Goal: Information Seeking & Learning: Learn about a topic

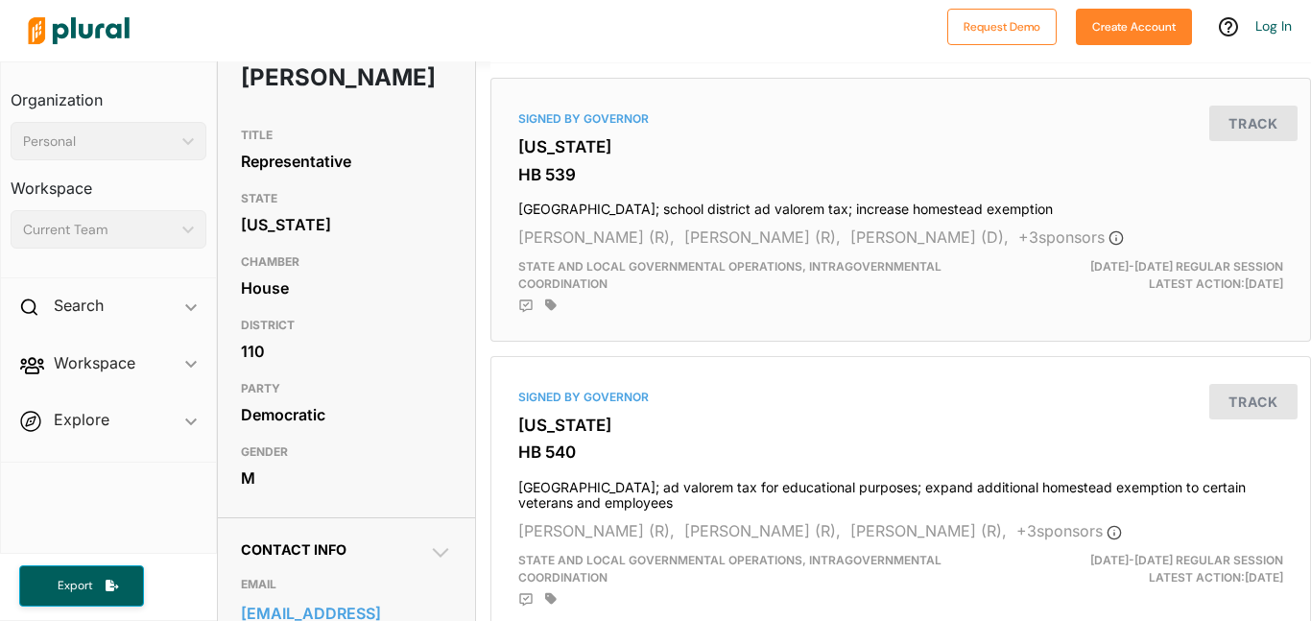
scroll to position [311, 0]
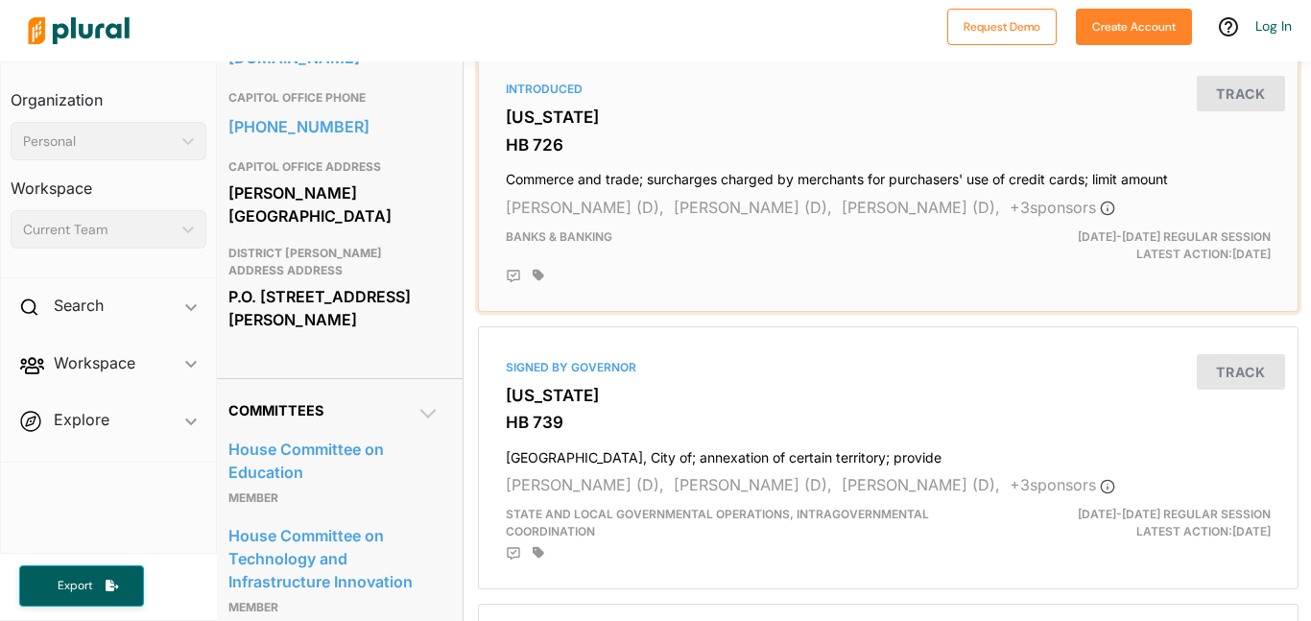
click at [626, 243] on div "Banks & Banking" at bounding box center [755, 245] width 529 height 35
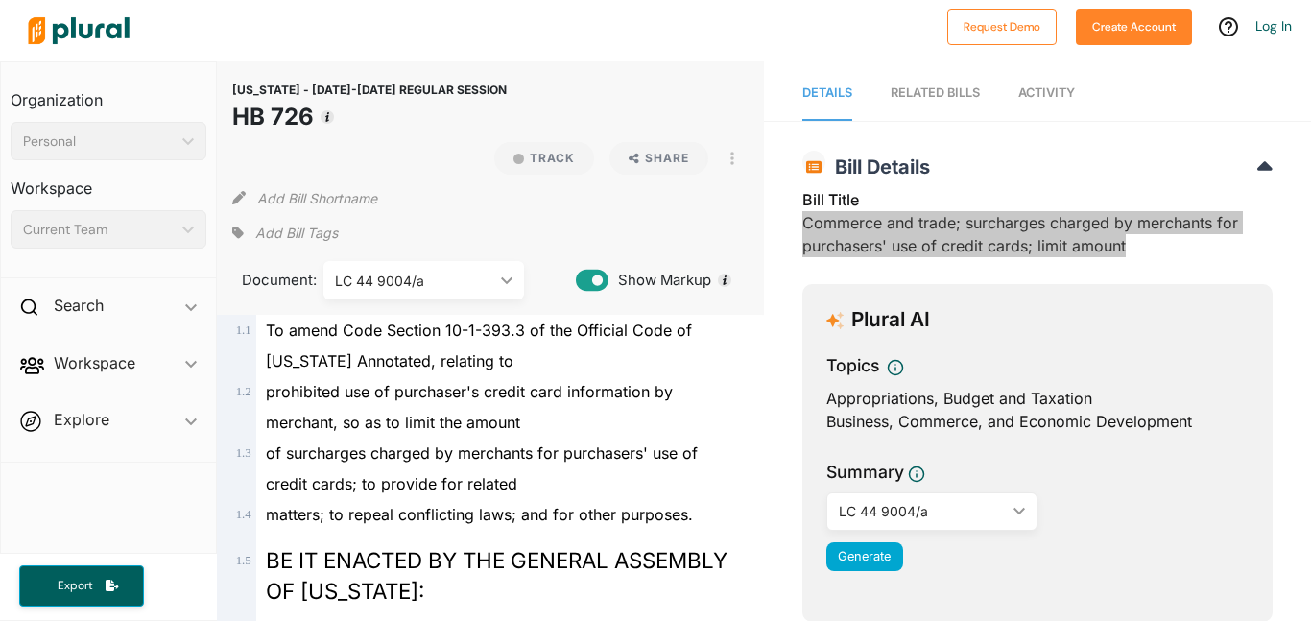
click at [1126, 251] on body "Request Demo Create Account Log In Organization Personal ic_keyboard_arrow_down…" at bounding box center [655, 310] width 1311 height 621
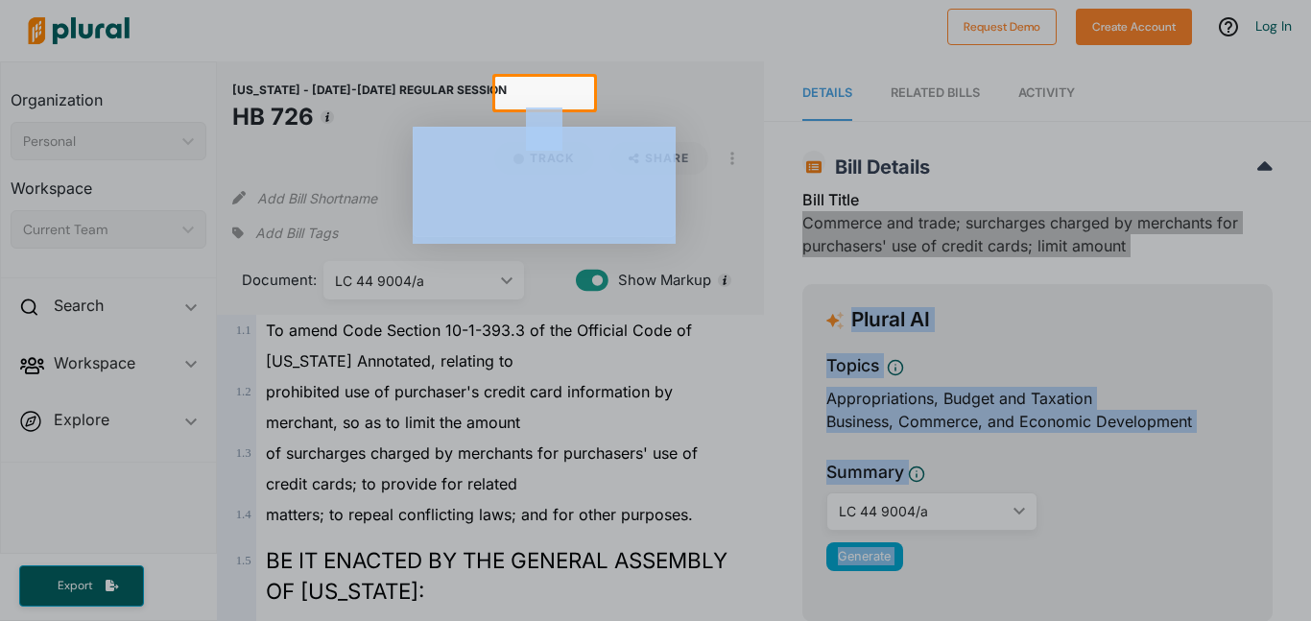
click at [959, 225] on div at bounding box center [655, 365] width 1311 height 512
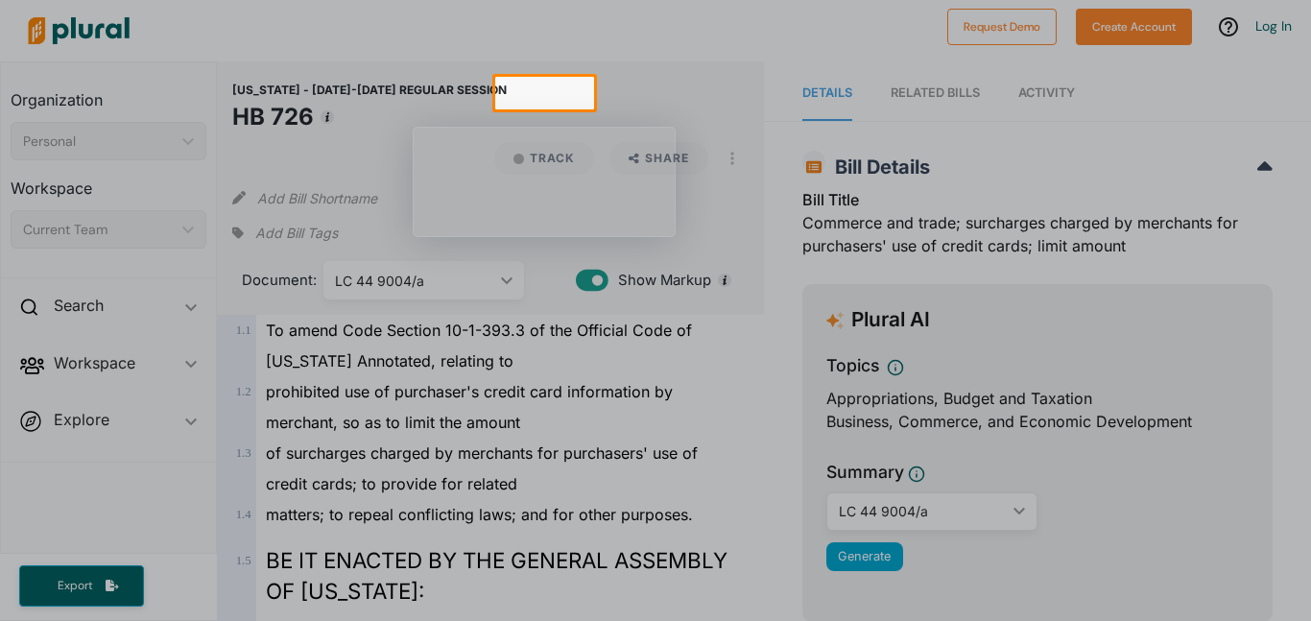
click at [959, 225] on div at bounding box center [655, 365] width 1311 height 512
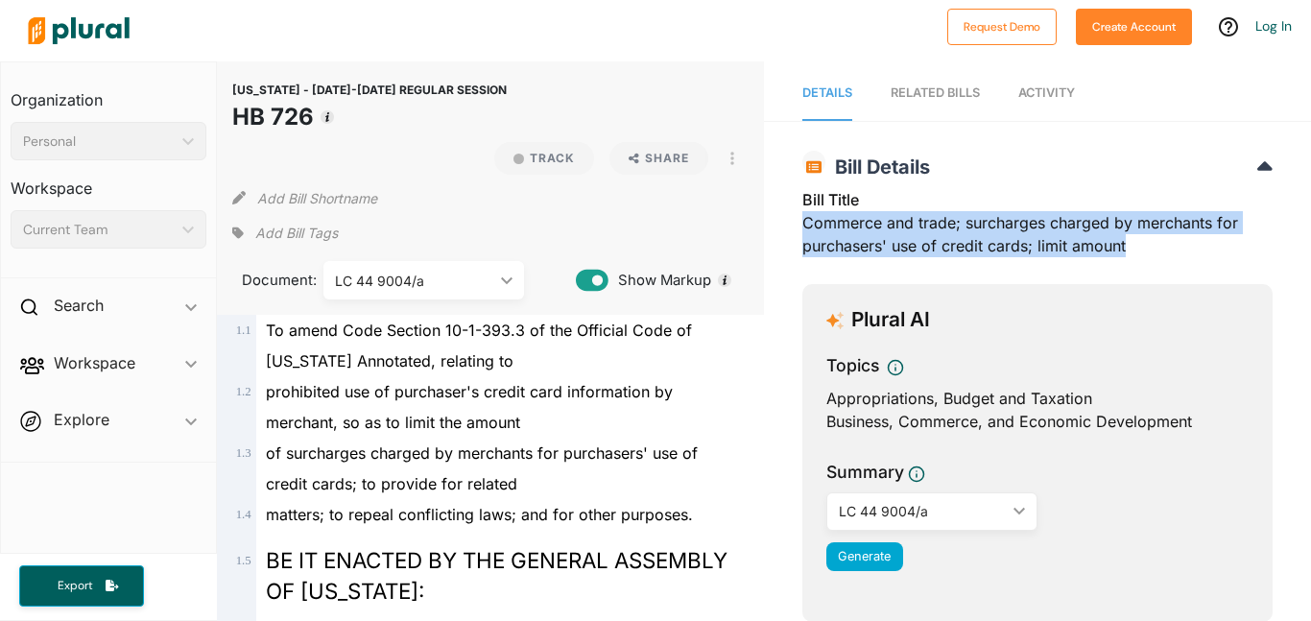
drag, startPoint x: 803, startPoint y: 225, endPoint x: 1132, endPoint y: 246, distance: 329.0
click at [1132, 246] on div "Bill Title Commerce and trade; surcharges charged by merchants for purchasers' …" at bounding box center [1037, 228] width 470 height 81
copy div "Commerce and trade; surcharges charged by merchants for purchasers' use of cred…"
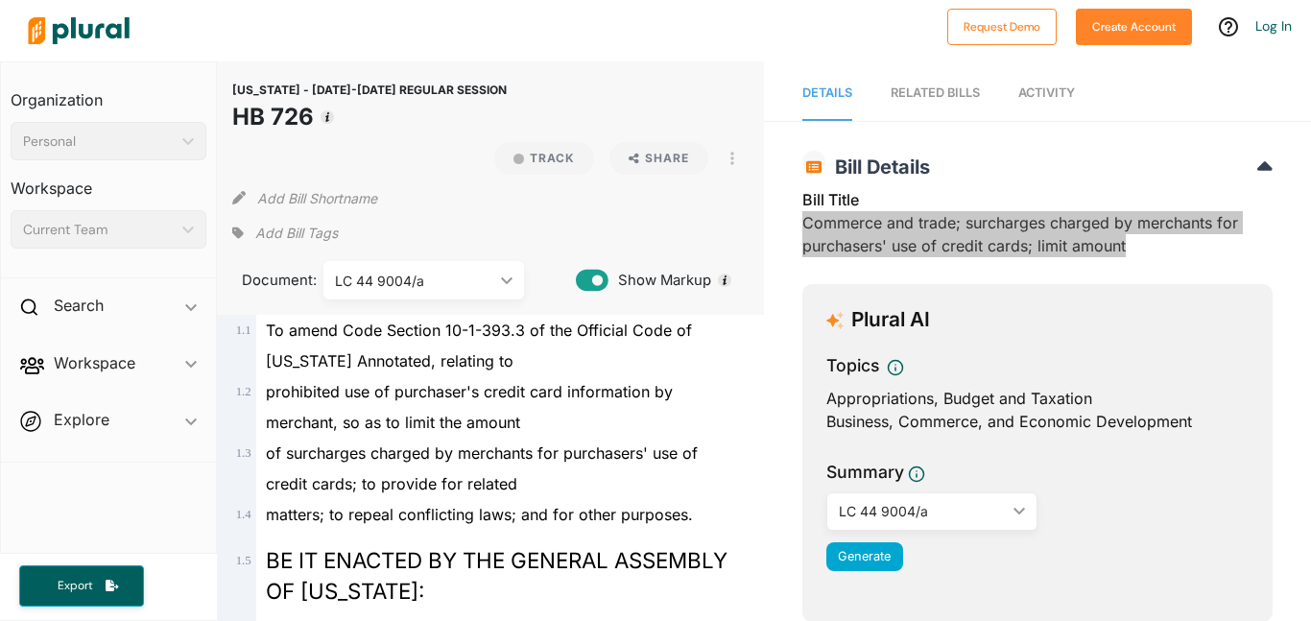
copy div "Commerce and trade; surcharges charged by merchants for purchasers' use of cred…"
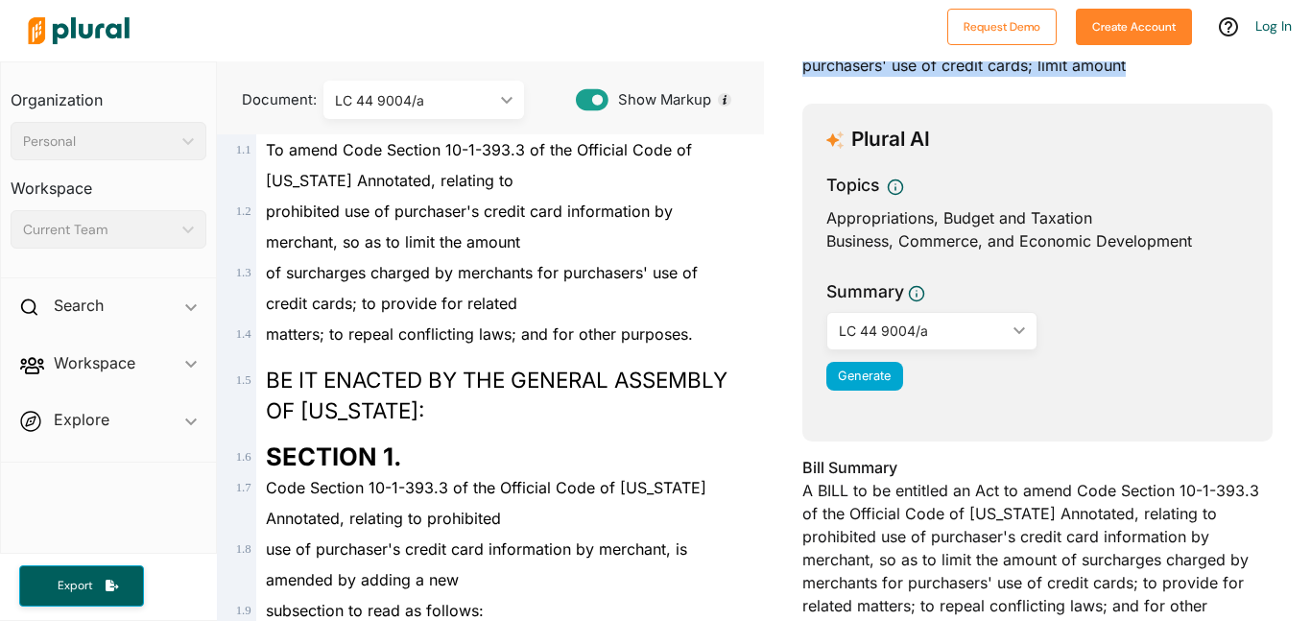
scroll to position [185, 0]
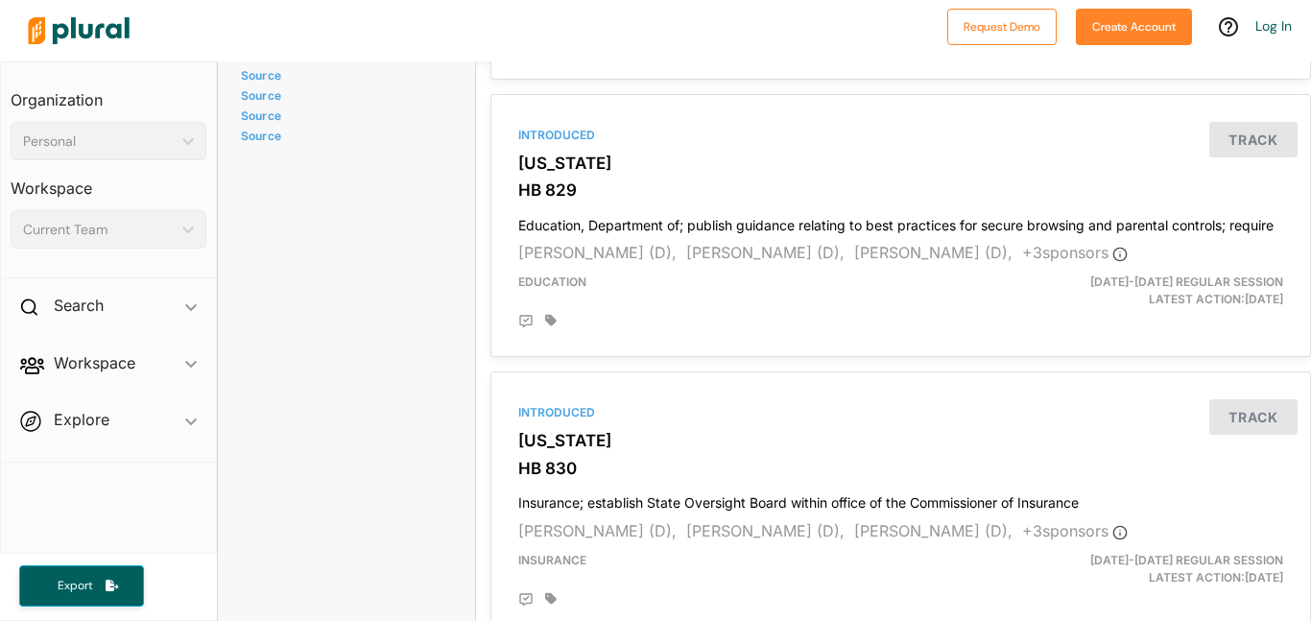
scroll to position [1542, 0]
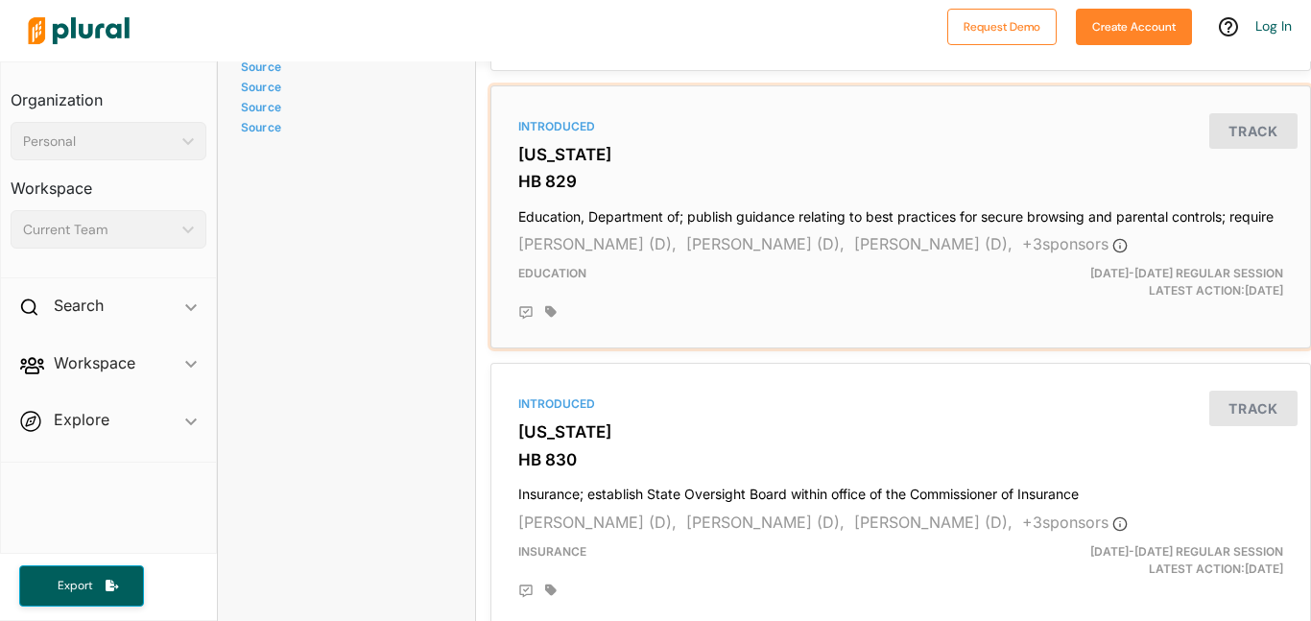
click at [659, 165] on div "Introduced [US_STATE] HB 829 Education, Department of; publish guidance relatin…" at bounding box center [900, 217] width 803 height 247
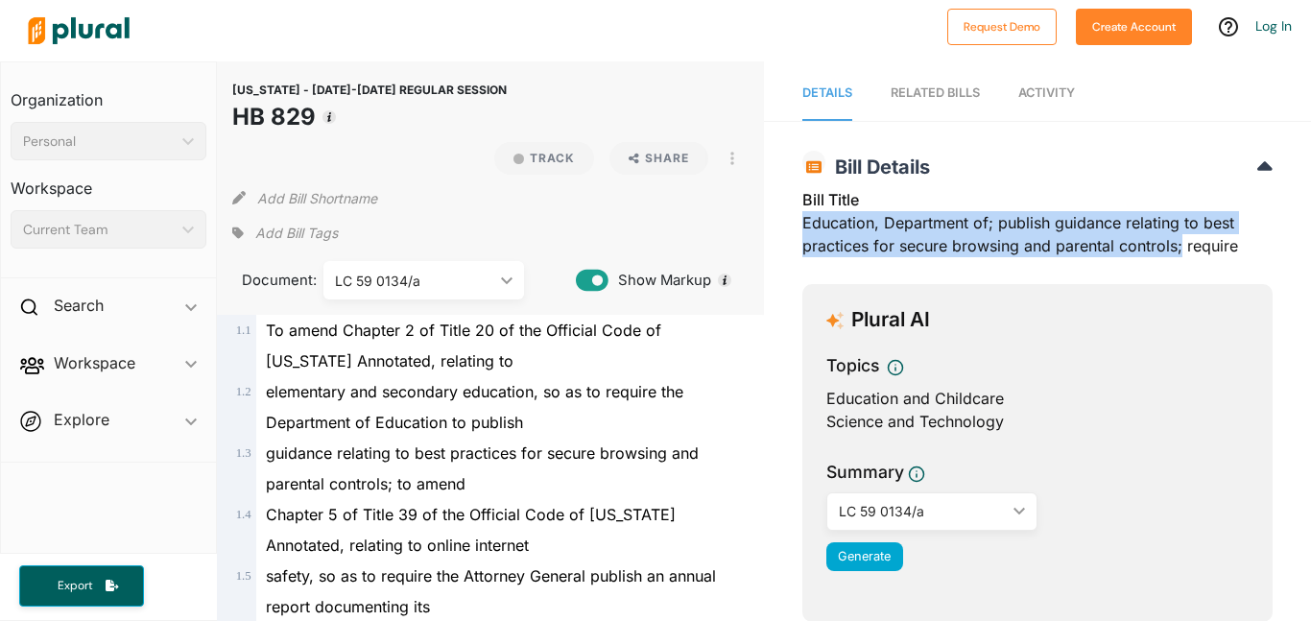
drag, startPoint x: 801, startPoint y: 223, endPoint x: 1181, endPoint y: 241, distance: 380.6
click at [1221, 243] on div "Bill Title Education, Department of; publish guidance relating to best practice…" at bounding box center [1037, 228] width 470 height 81
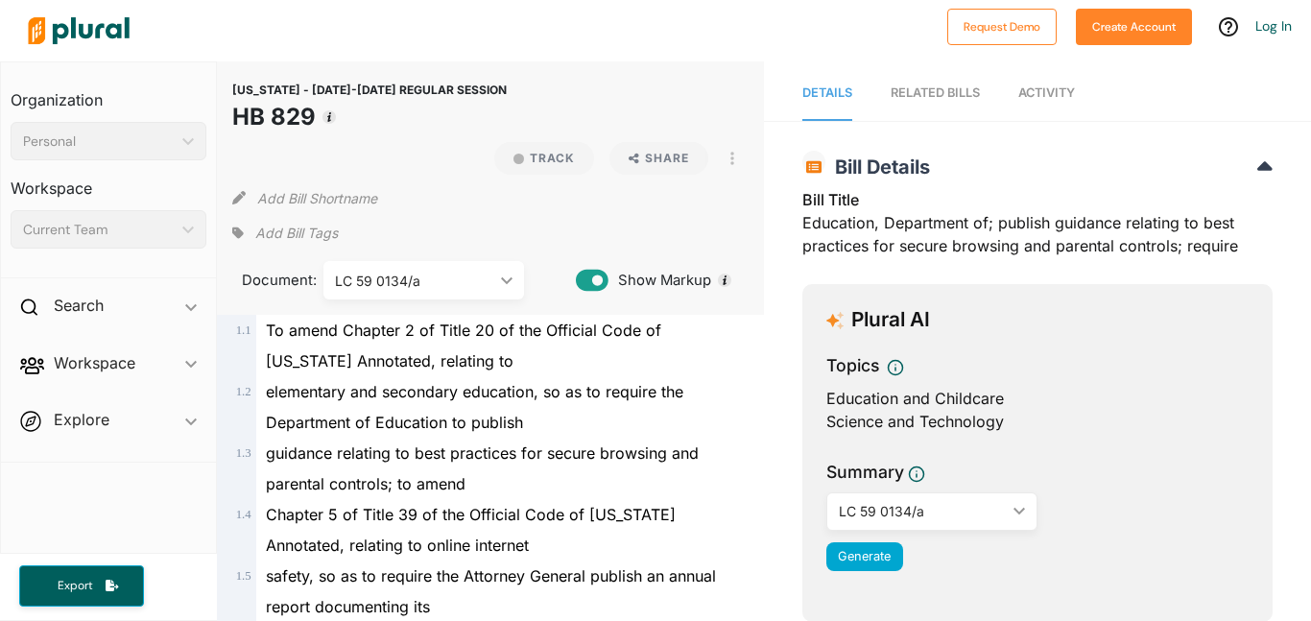
click at [1221, 243] on div "Bill Title Education, Department of; publish guidance relating to best practice…" at bounding box center [1037, 228] width 470 height 81
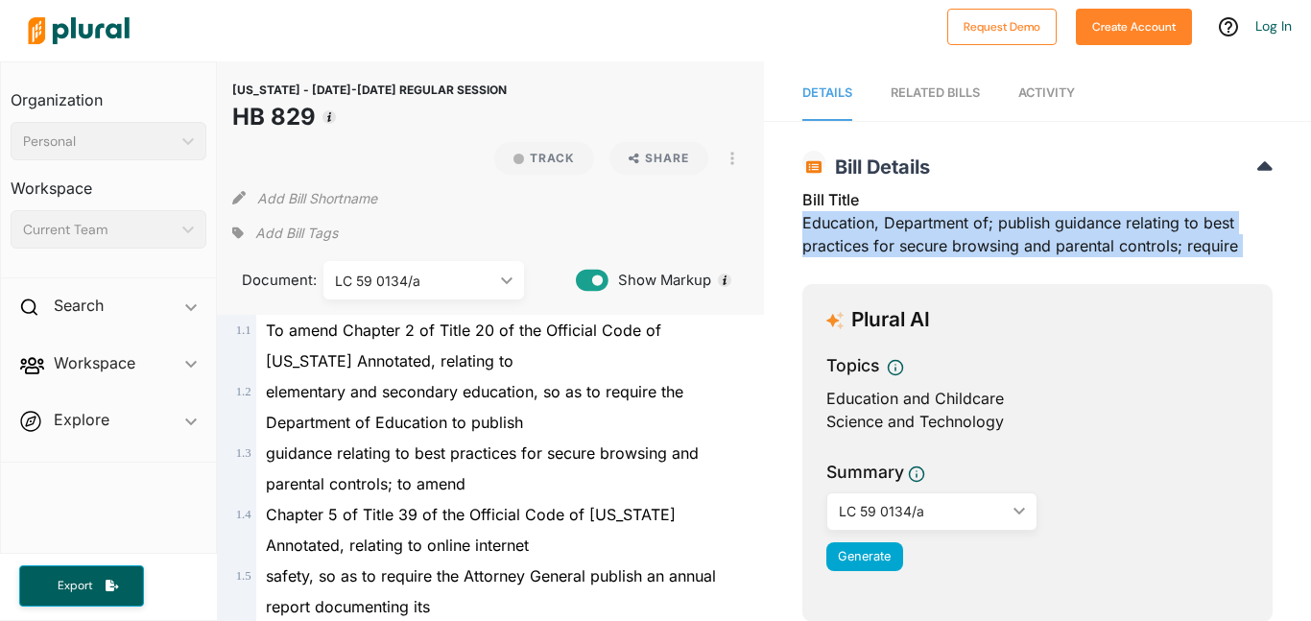
copy div "Education, Department of; publish guidance relating to best practices for secur…"
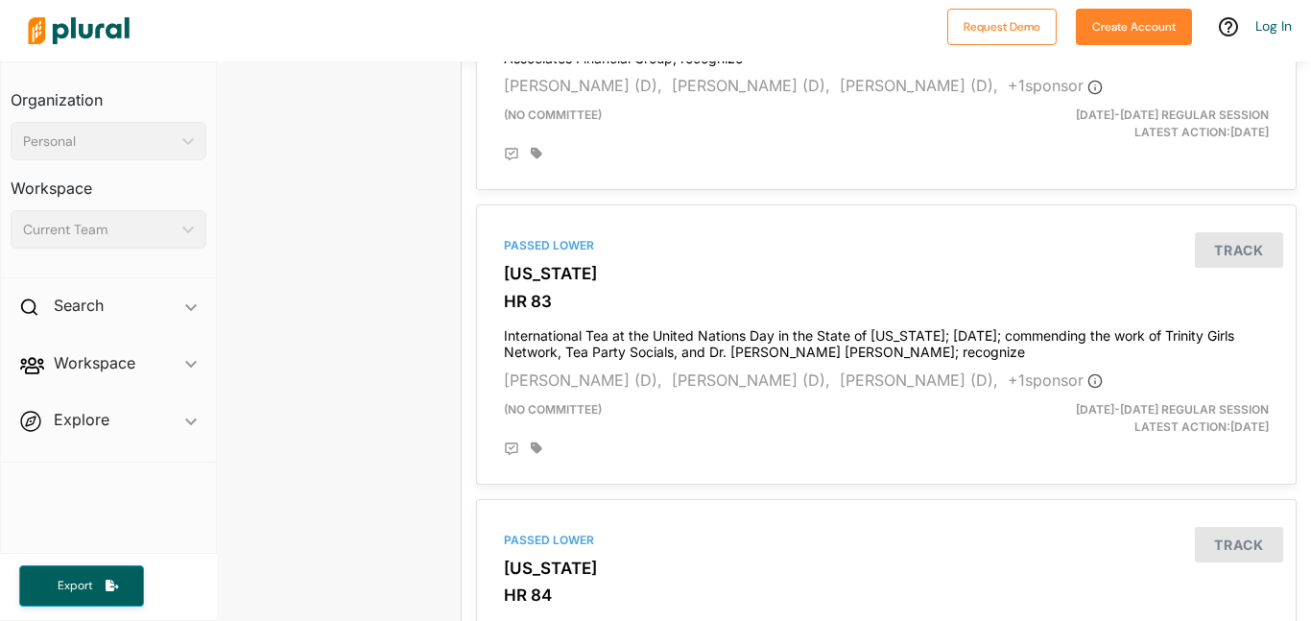
scroll to position [3375, 14]
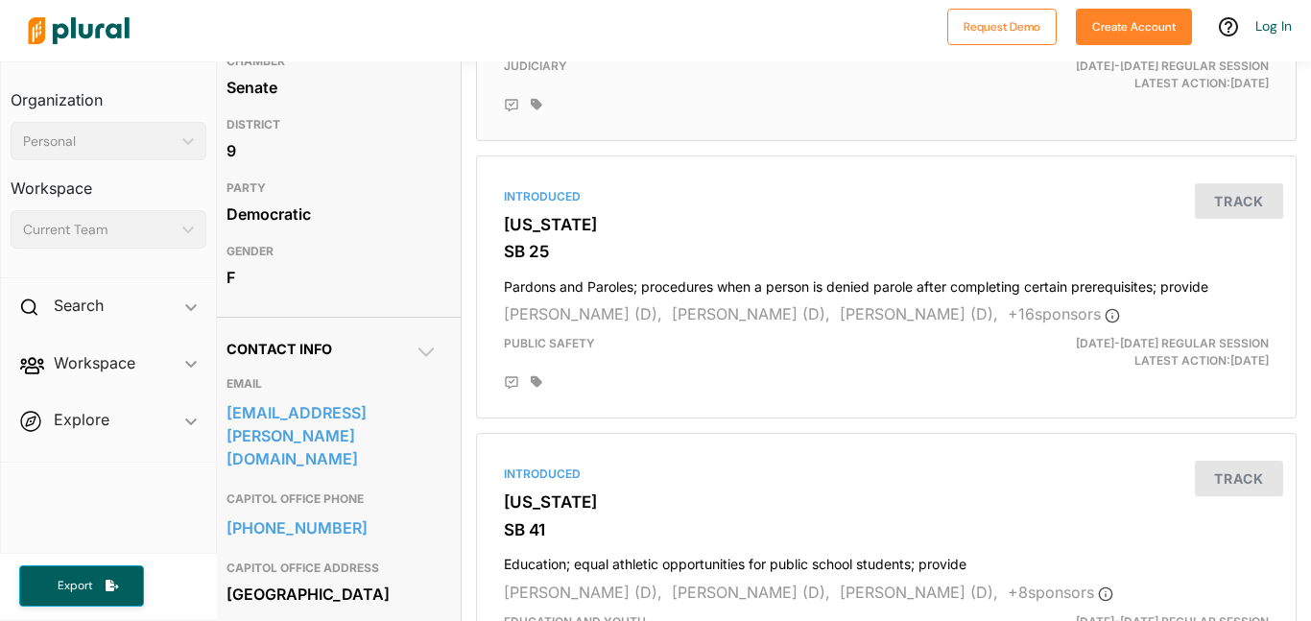
scroll to position [349, 14]
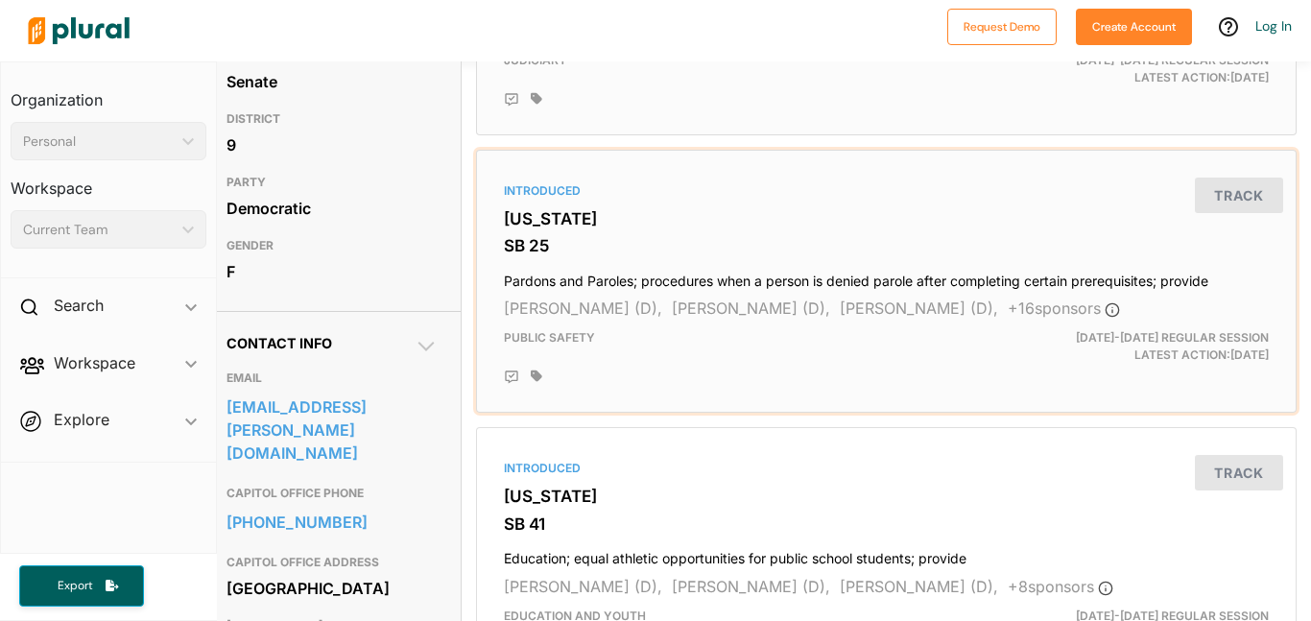
click at [755, 214] on h3 "[US_STATE]" at bounding box center [886, 218] width 765 height 19
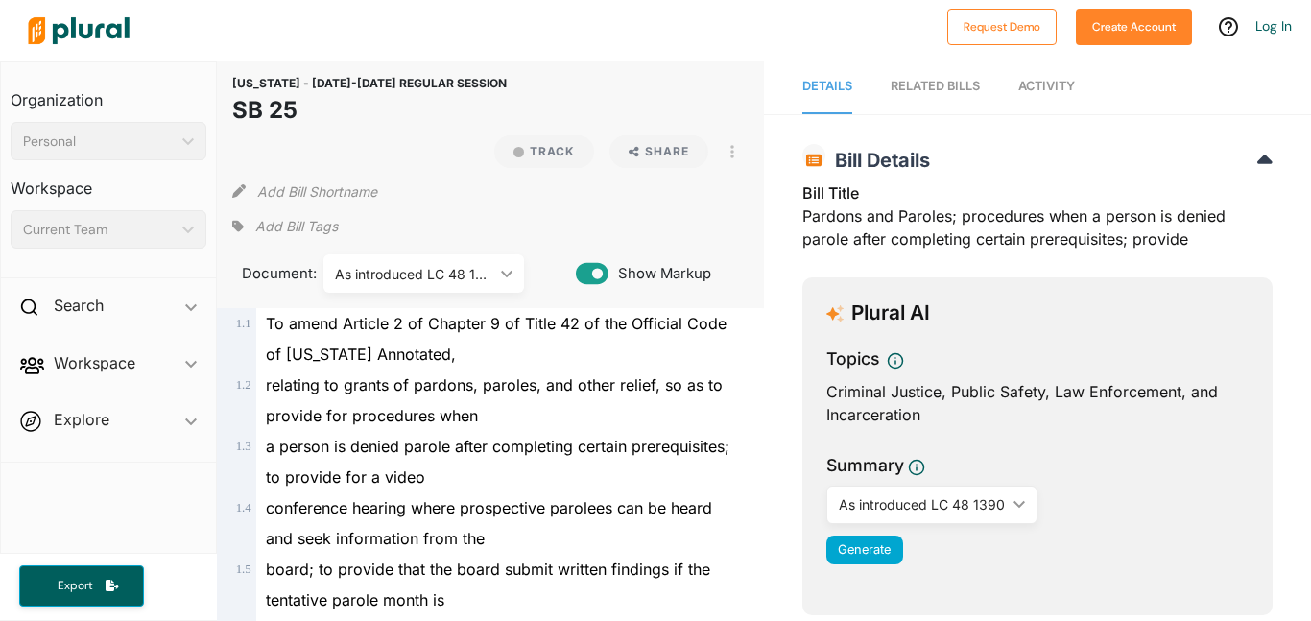
scroll to position [12, 0]
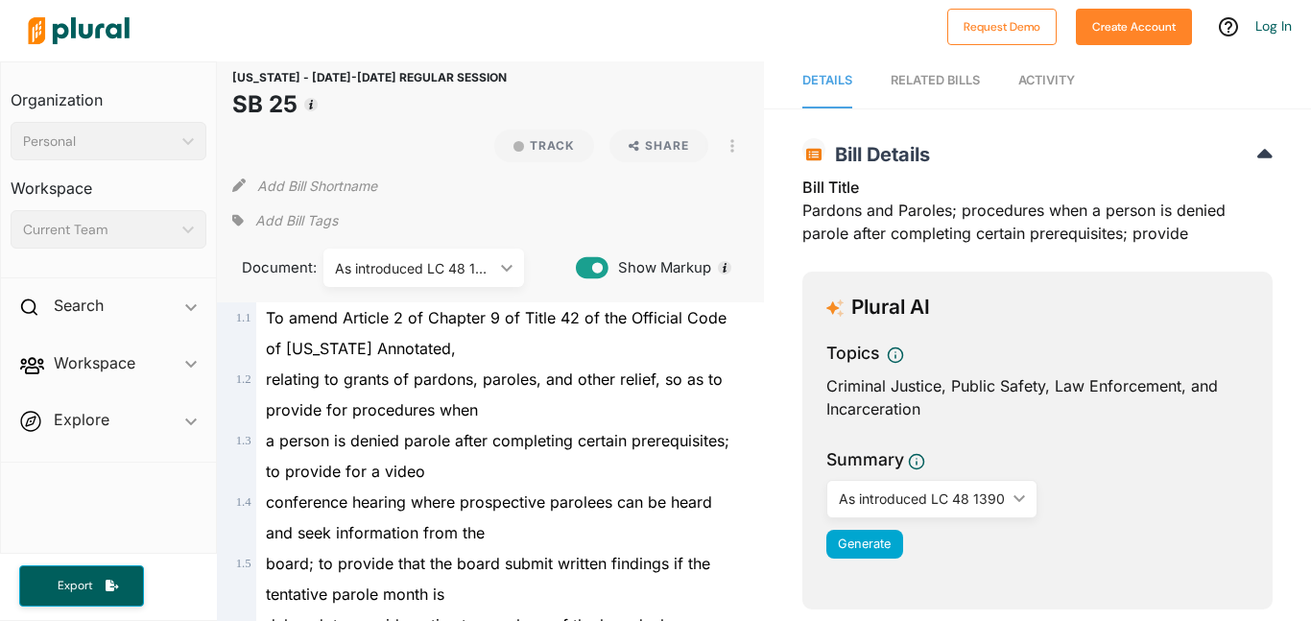
click at [818, 213] on div "Bill Title Pardons and Paroles; procedures when a person is denied parole after…" at bounding box center [1037, 216] width 470 height 81
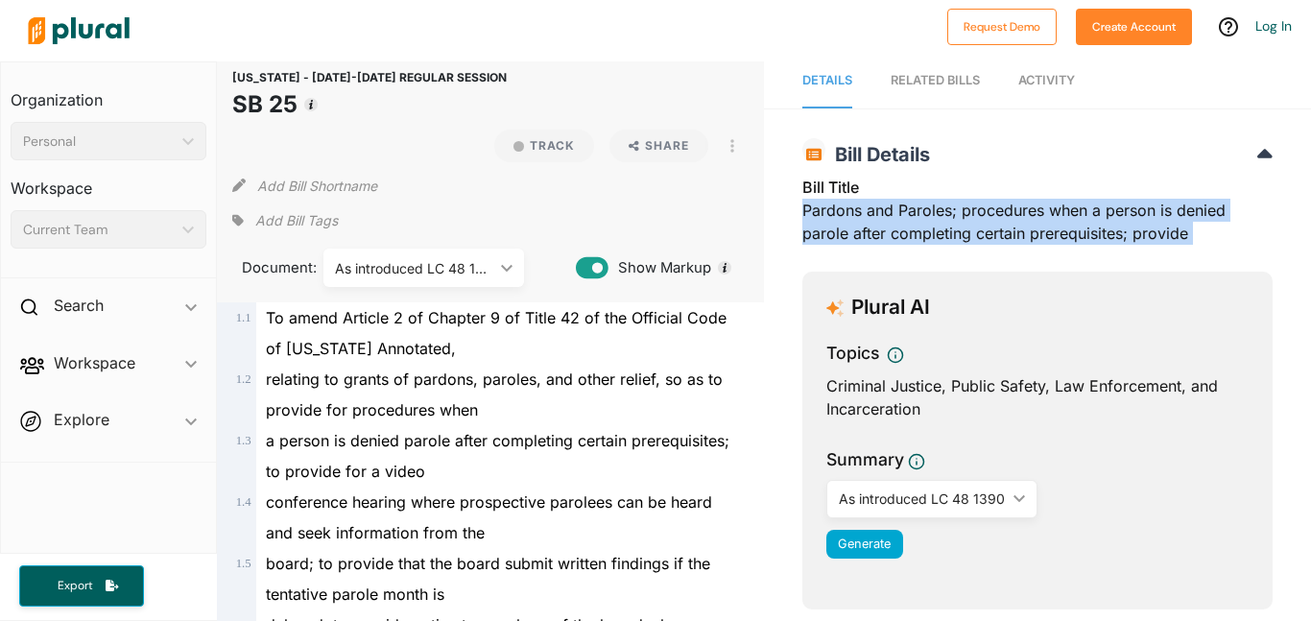
copy div "Pardons and Paroles; procedures when a person is denied parole after completing…"
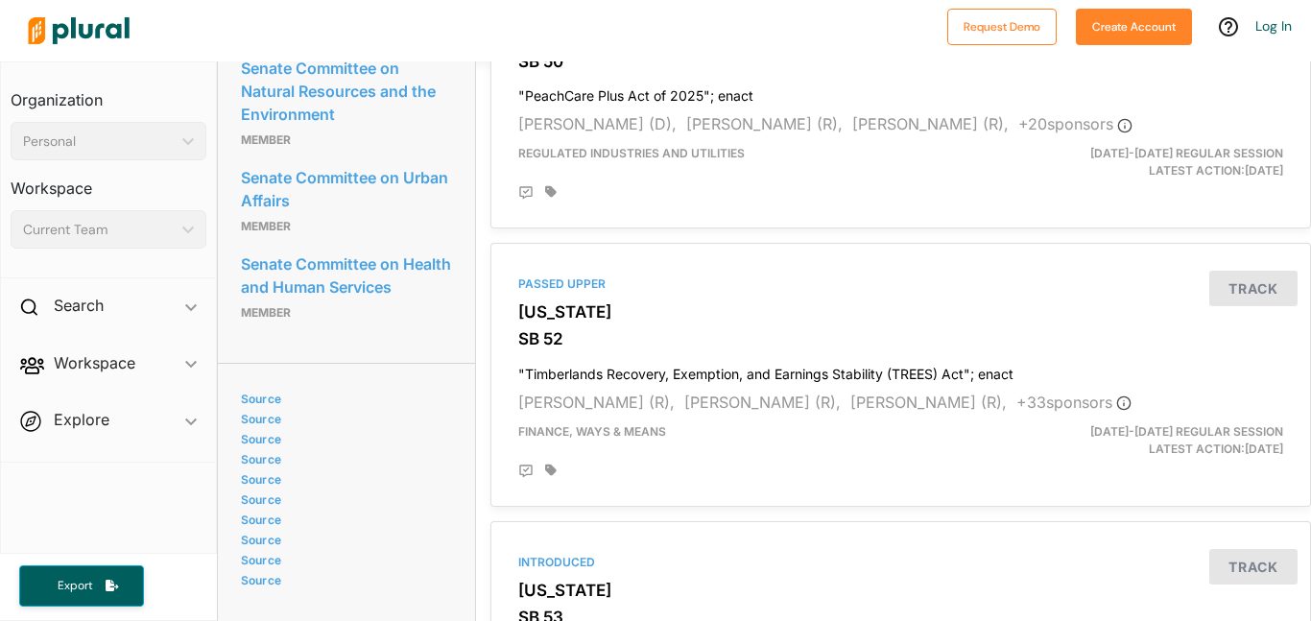
scroll to position [1622, 0]
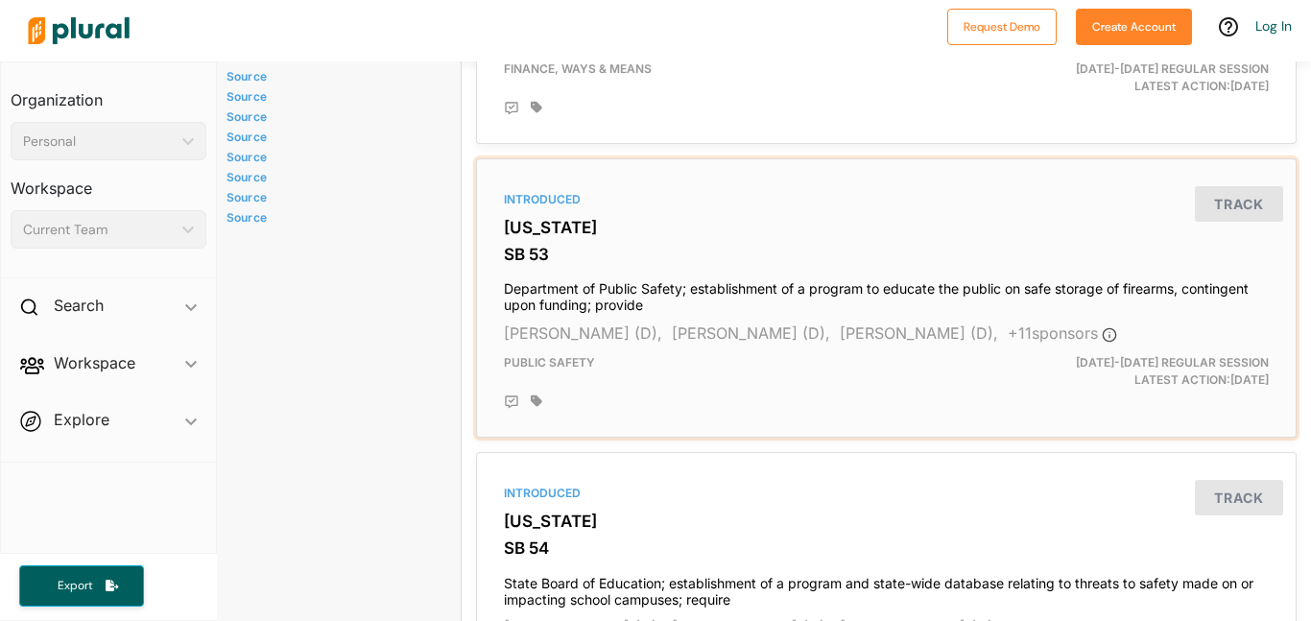
click at [885, 285] on h4 "Department of Public Safety; establishment of a program to educate the public o…" at bounding box center [886, 293] width 765 height 42
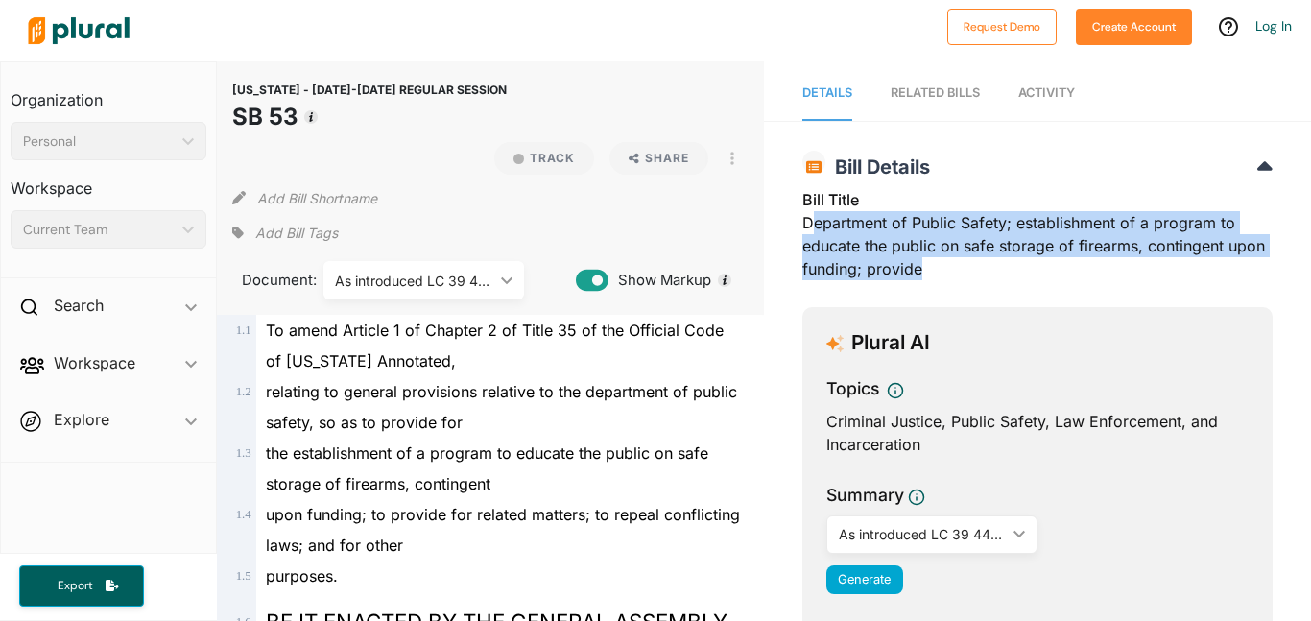
drag, startPoint x: 808, startPoint y: 223, endPoint x: 948, endPoint y: 278, distance: 150.8
click at [948, 278] on div "Bill Title Department of Public Safety; establishment of a program to educate t…" at bounding box center [1037, 240] width 470 height 104
click at [812, 223] on div "Bill Title Department of Public Safety; establishment of a program to educate t…" at bounding box center [1037, 240] width 470 height 104
click at [809, 224] on div "Bill Title Department of Public Safety; establishment of a program to educate t…" at bounding box center [1037, 240] width 470 height 104
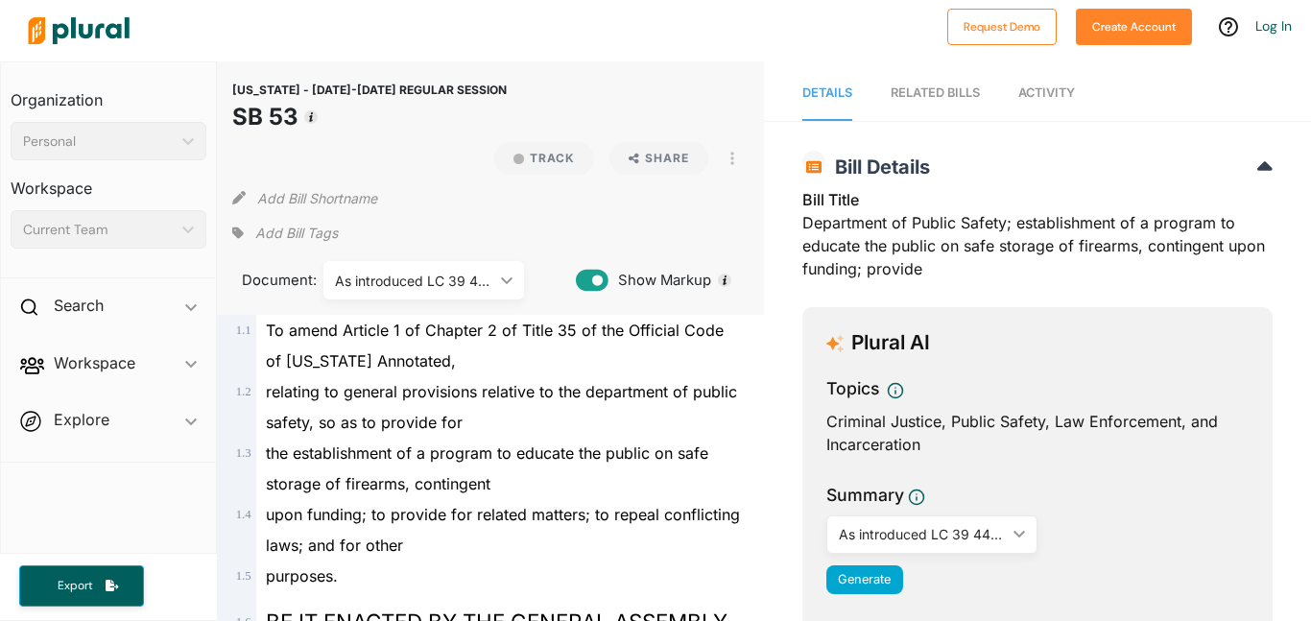
click at [809, 224] on div "Bill Title Department of Public Safety; establishment of a program to educate t…" at bounding box center [1037, 240] width 470 height 104
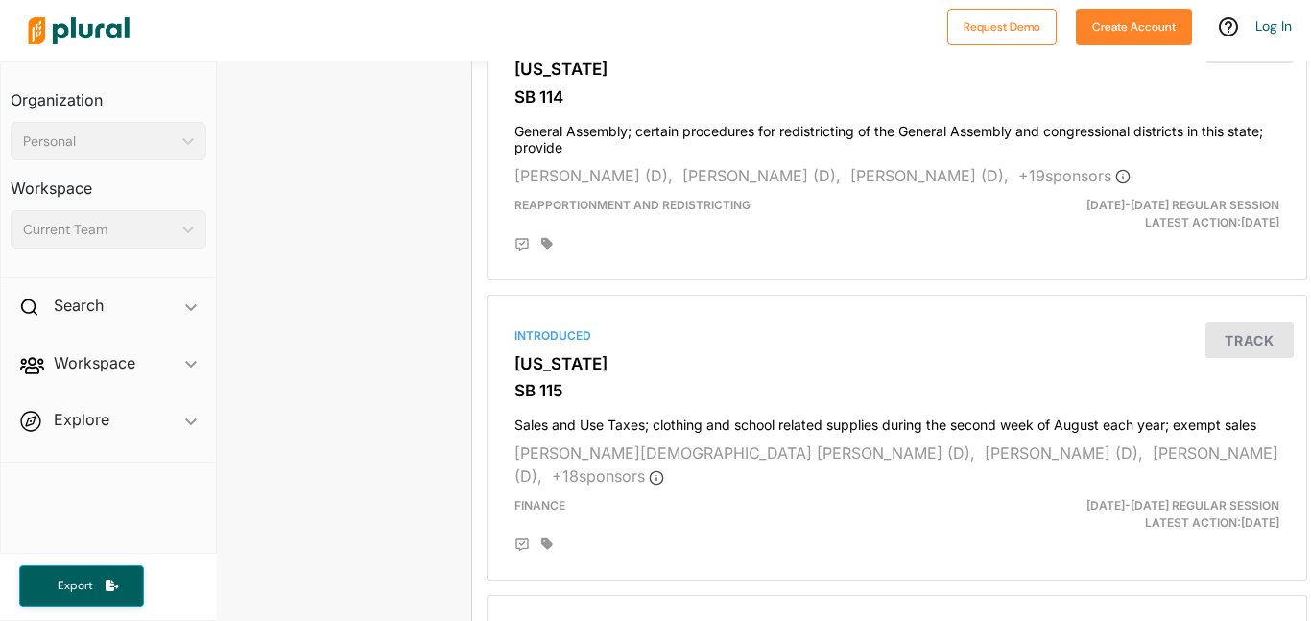
scroll to position [3845, 0]
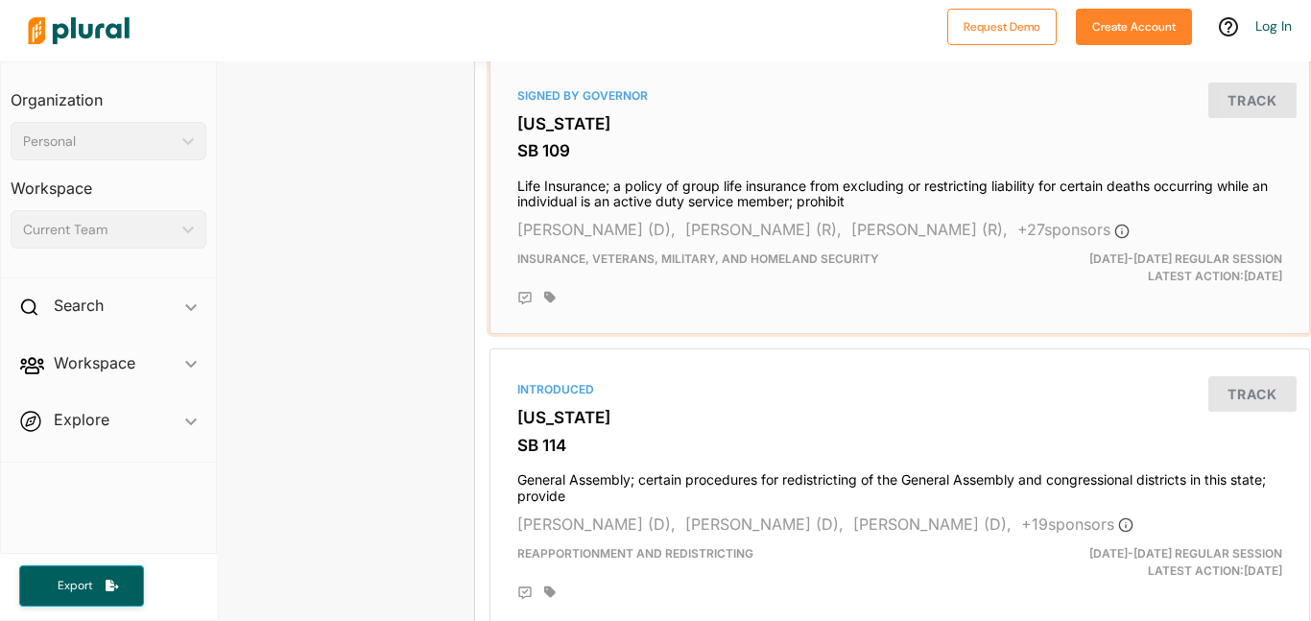
click at [634, 255] on span "Insurance, Veterans, Military, and Homeland Security" at bounding box center [698, 258] width 362 height 14
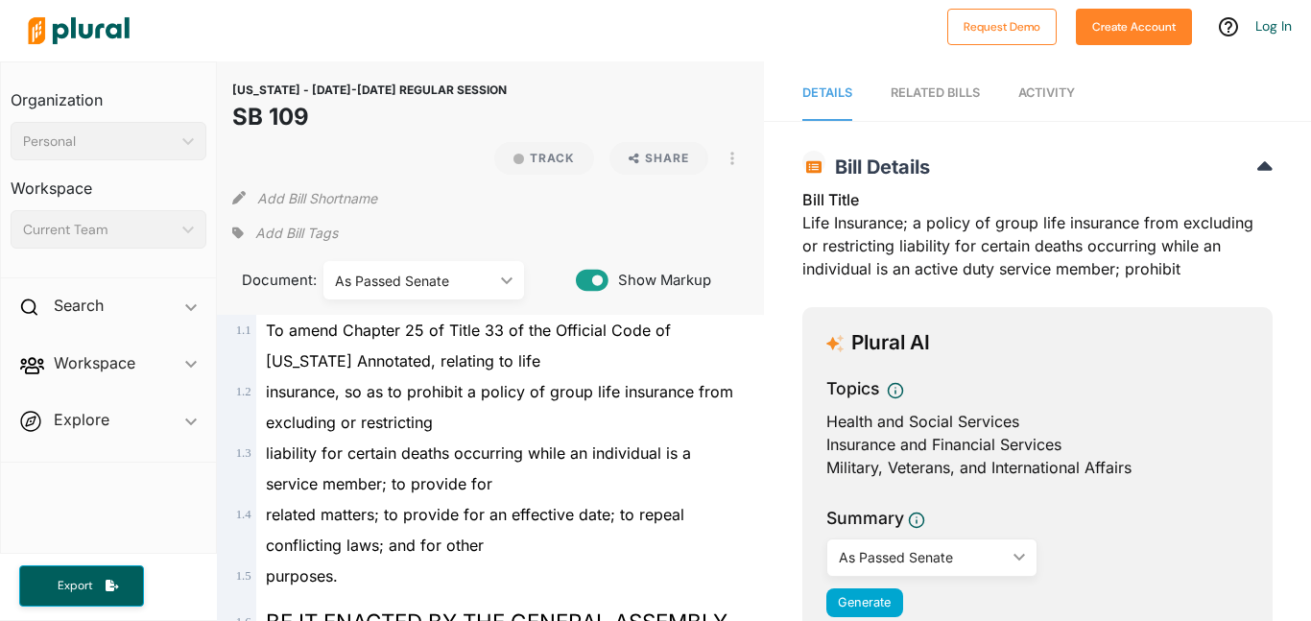
click at [813, 226] on div "Bill Title Life Insurance; a policy of group life insurance from excluding or r…" at bounding box center [1037, 240] width 470 height 104
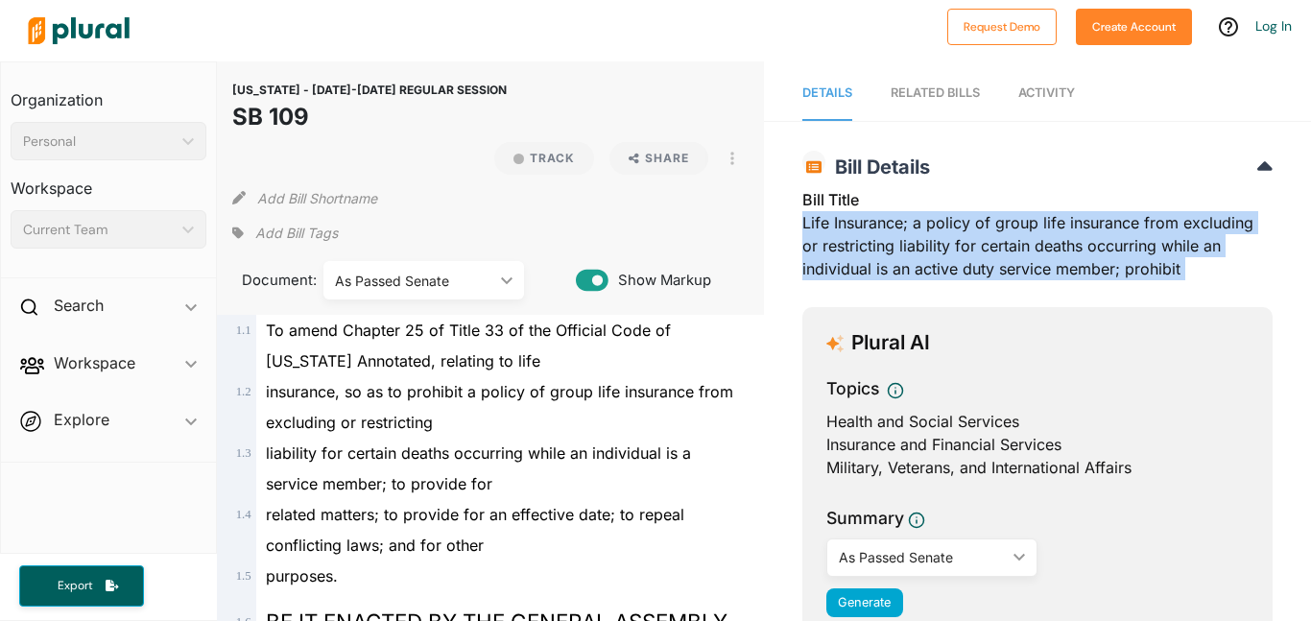
click at [813, 226] on div "Bill Title Life Insurance; a policy of group life insurance from excluding or r…" at bounding box center [1037, 240] width 470 height 104
copy div "Life Insurance; a policy of group life insurance from excluding or restricting …"
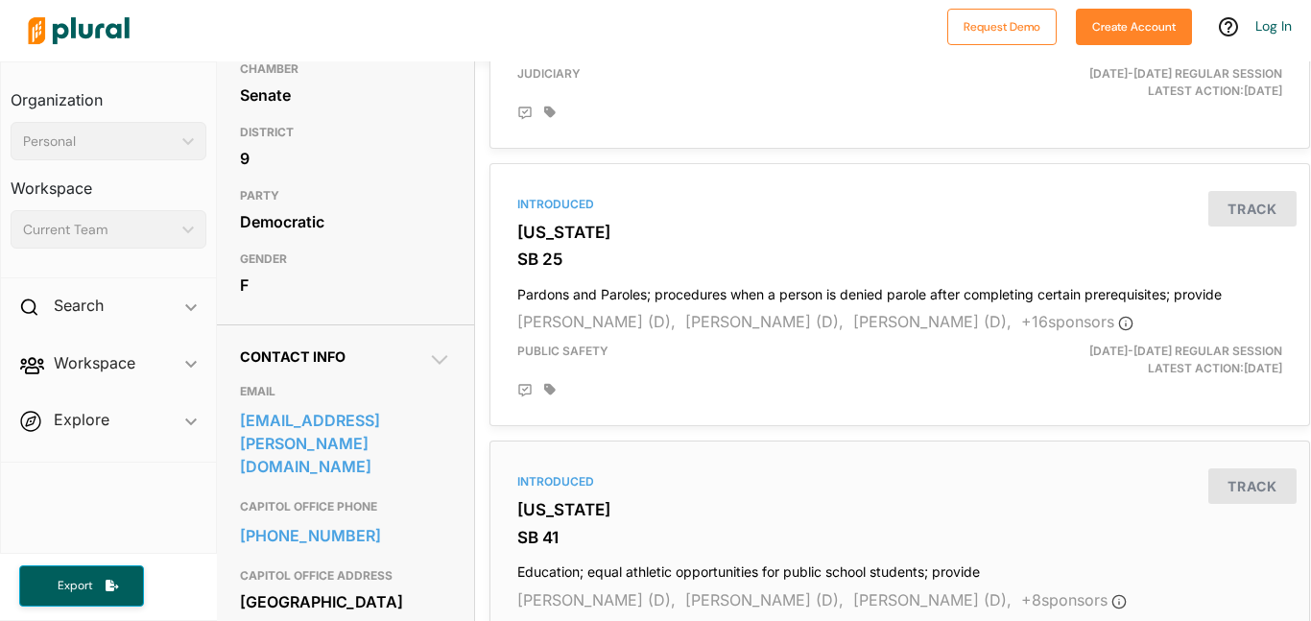
scroll to position [0, 1]
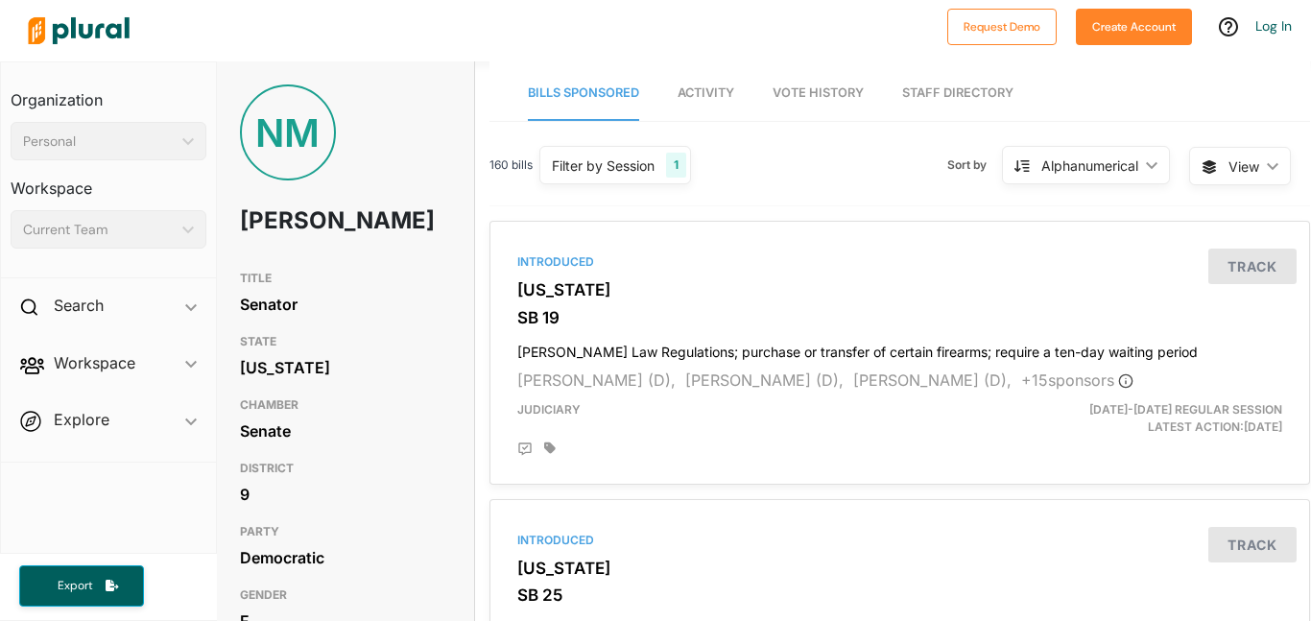
click at [714, 95] on span "Activity" at bounding box center [706, 92] width 57 height 14
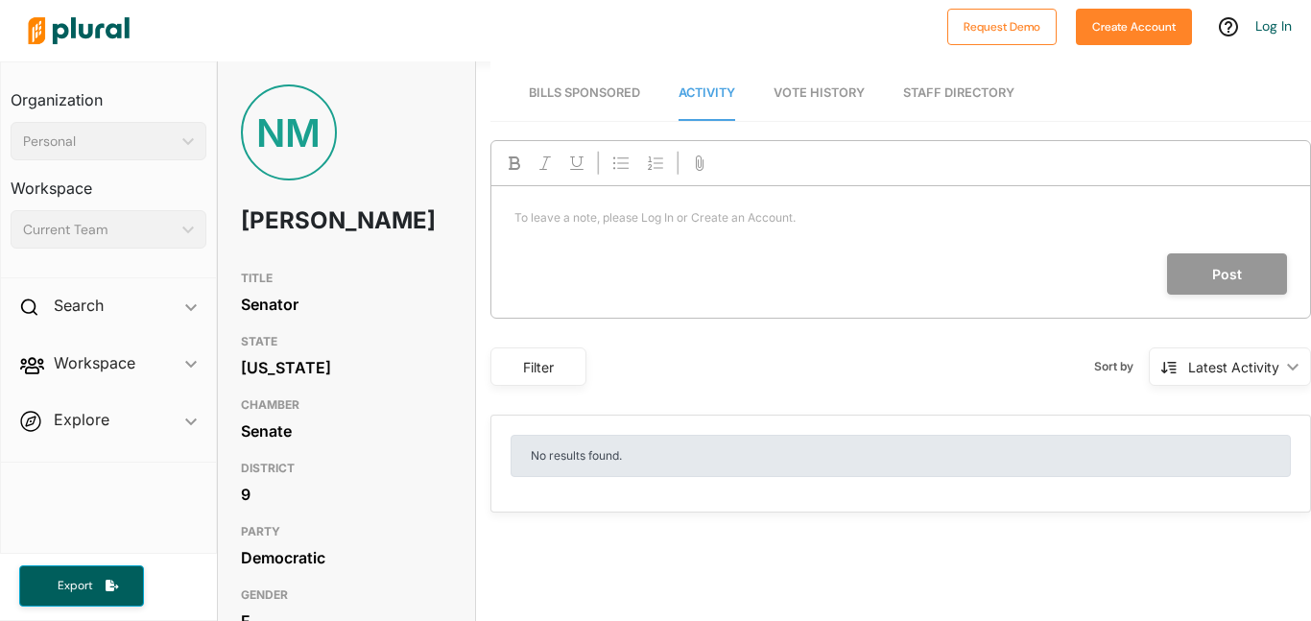
click at [627, 96] on span "Bills Sponsored" at bounding box center [584, 92] width 111 height 14
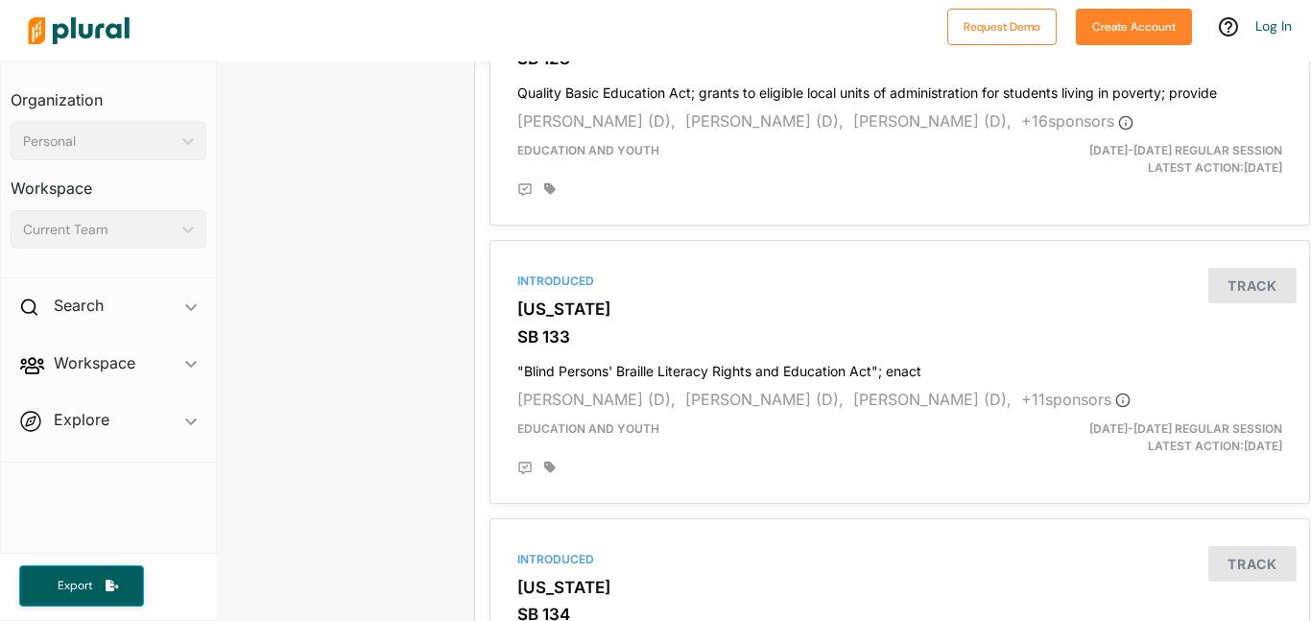
scroll to position [5106, 1]
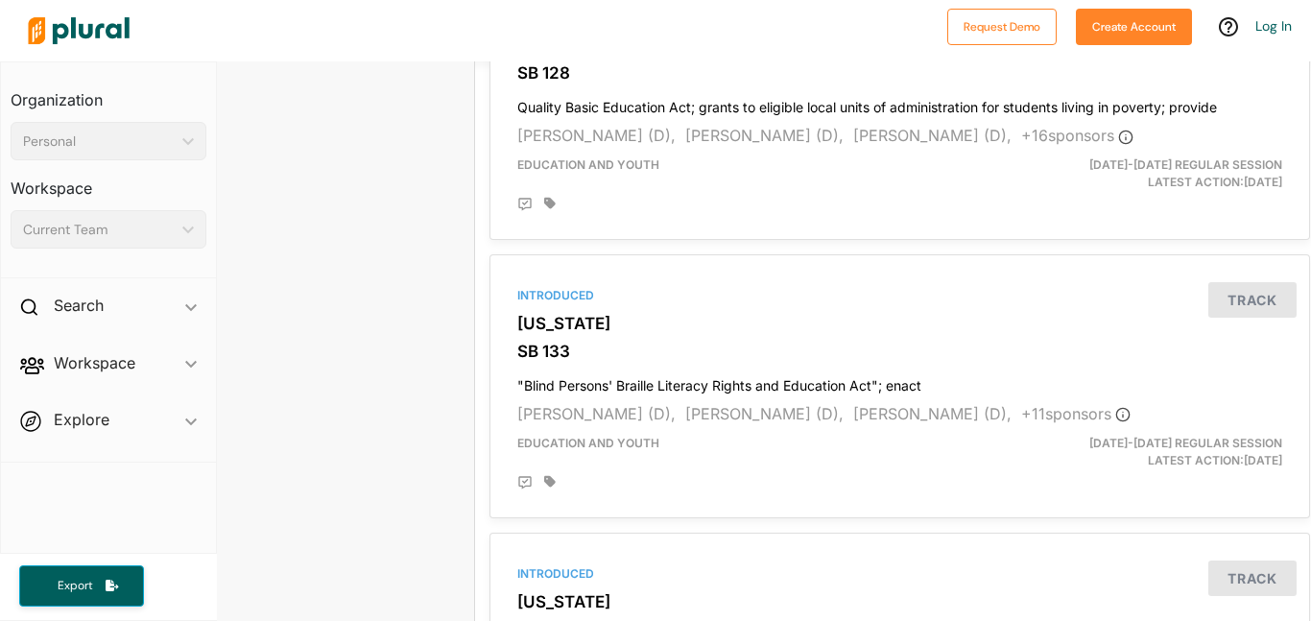
click at [191, 362] on span "Workspace ic_keyboard_arrow_down Members Bills Tags Saved Searches Activity" at bounding box center [108, 367] width 215 height 52
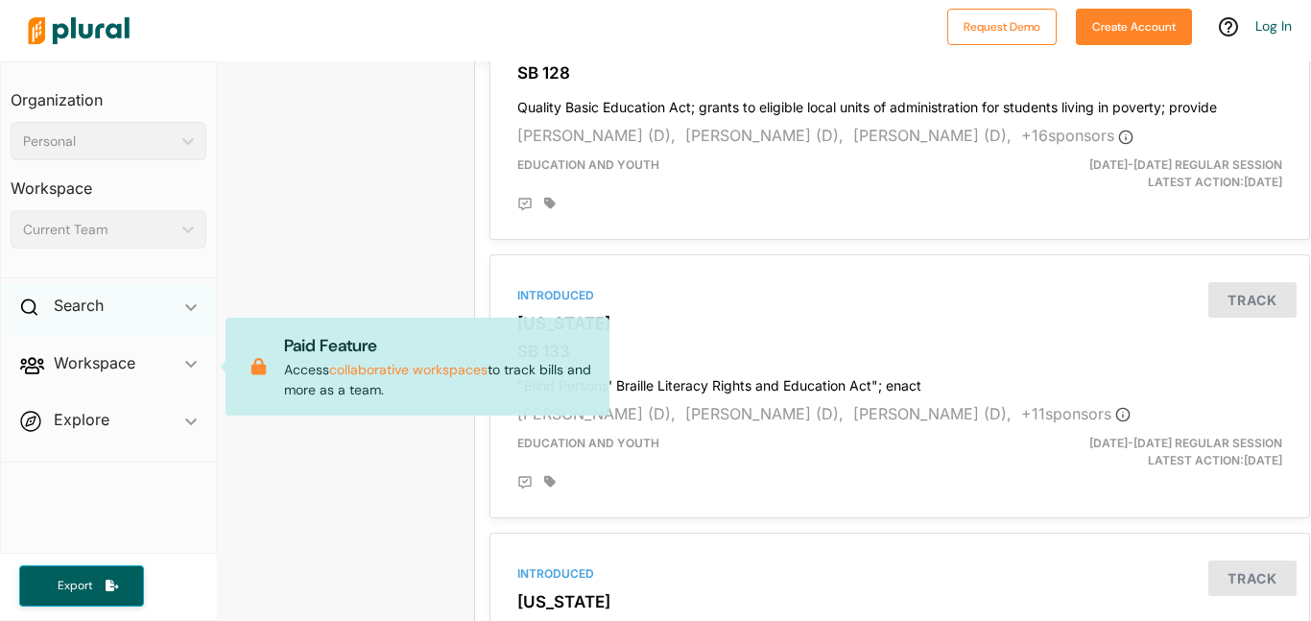
click at [194, 309] on icon "ic_keyboard_arrow_down" at bounding box center [191, 307] width 12 height 9
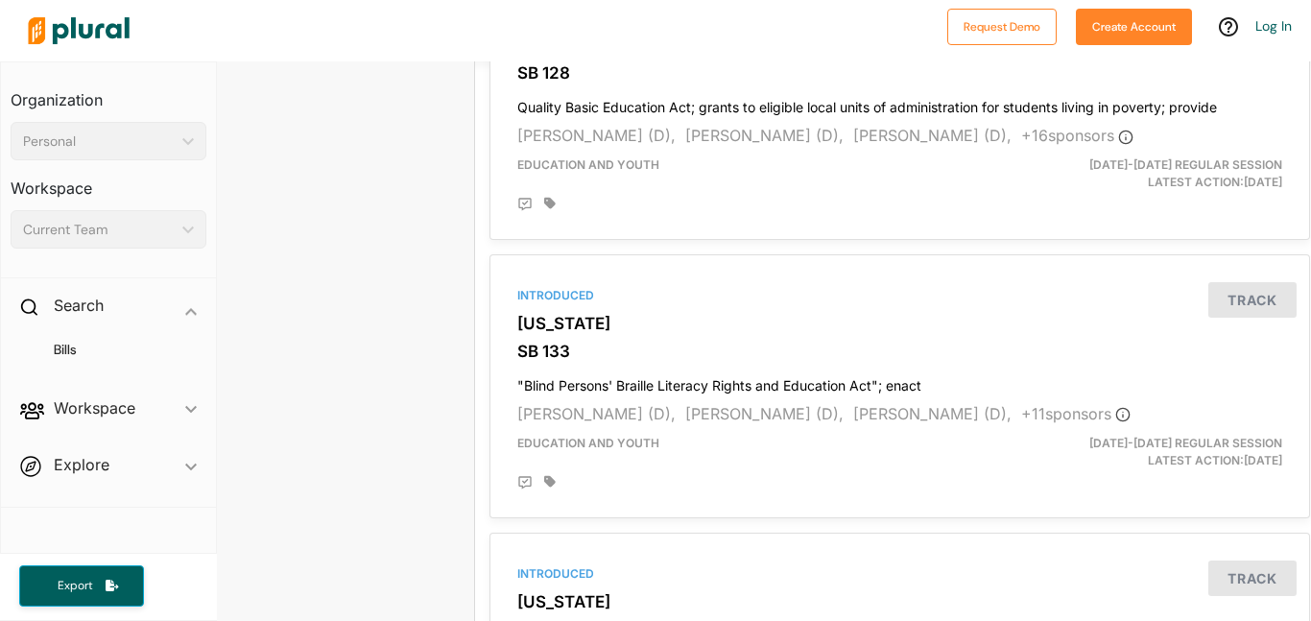
click at [119, 147] on div "Personal" at bounding box center [99, 142] width 152 height 20
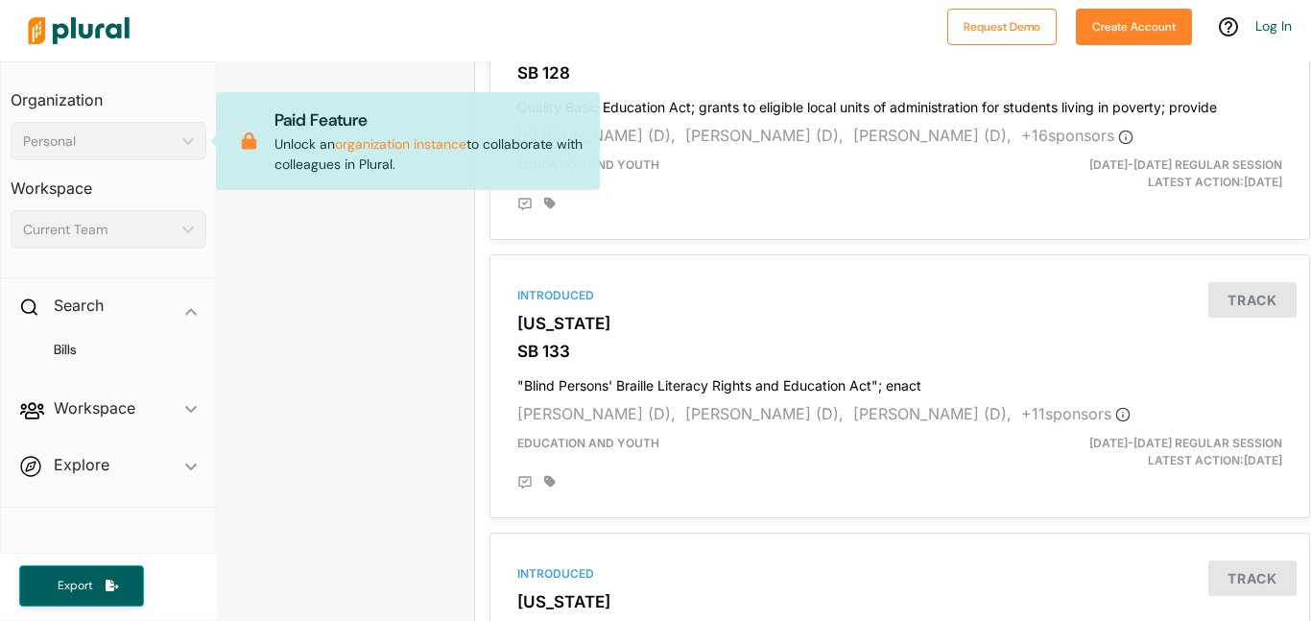
click at [117, 137] on div "Personal" at bounding box center [99, 142] width 152 height 20
click at [102, 467] on span "Explore ic_keyboard_arrow_down Overview" at bounding box center [108, 469] width 215 height 52
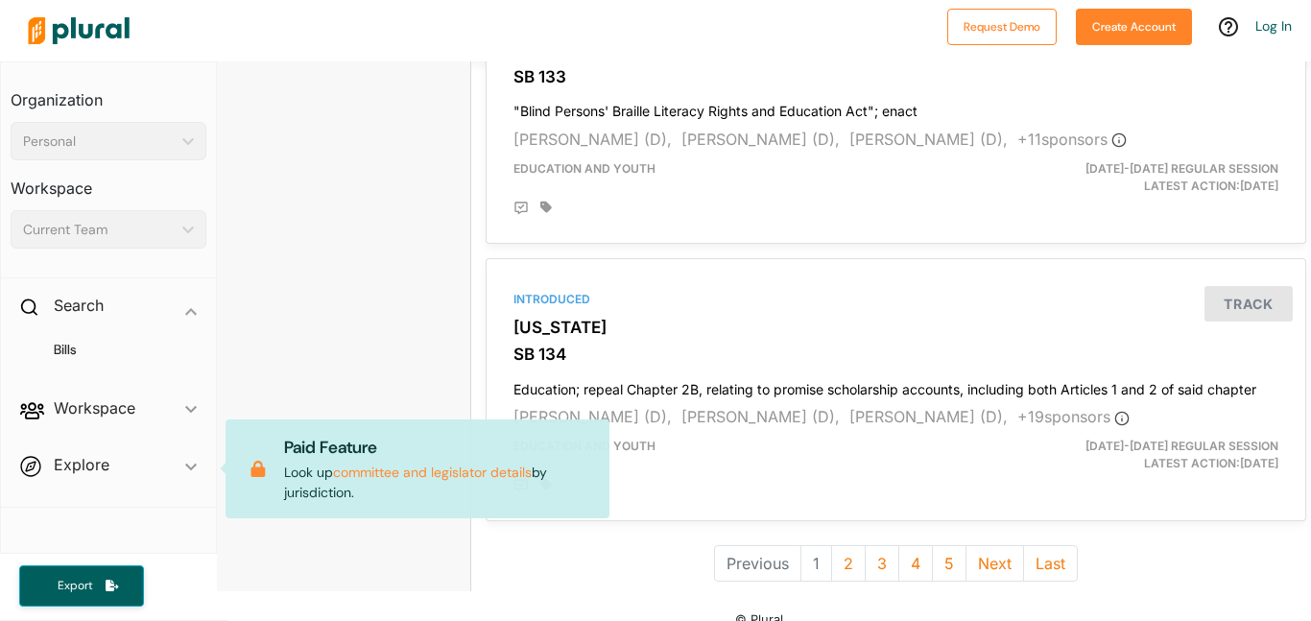
scroll to position [5381, 5]
click at [991, 544] on button "Next" at bounding box center [995, 562] width 59 height 36
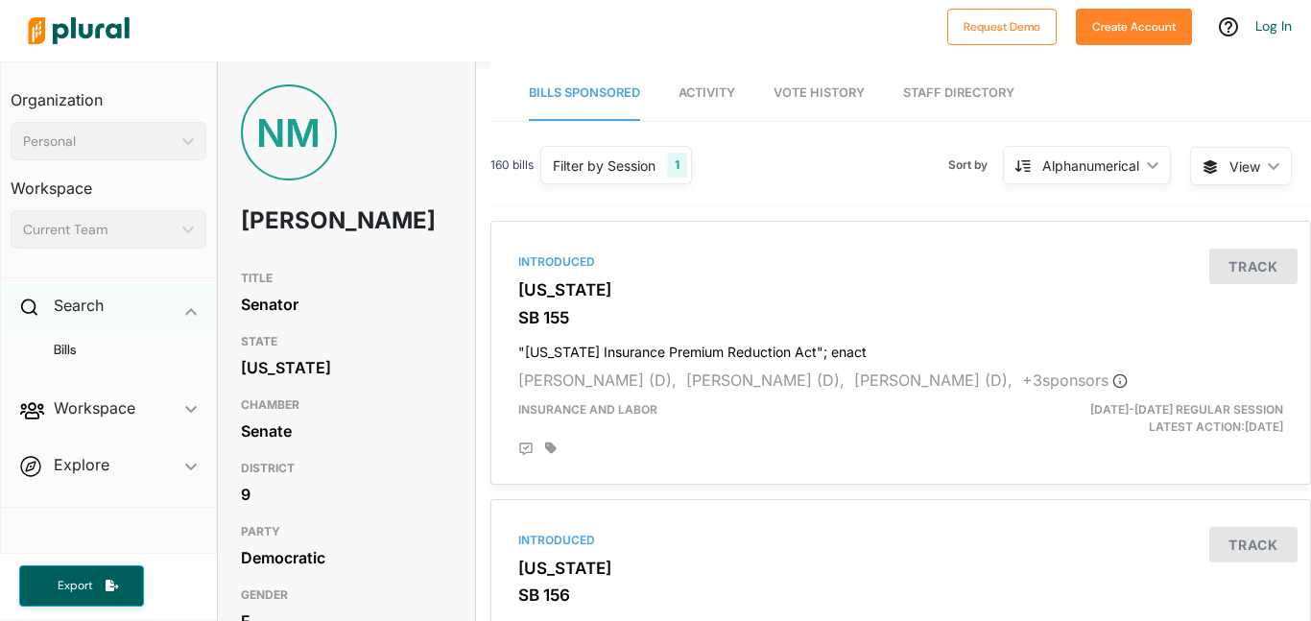
click at [102, 317] on div "Search ic_keyboard_arrow_down" at bounding box center [108, 309] width 215 height 52
click at [975, 103] on link "Staff Directory" at bounding box center [958, 93] width 111 height 55
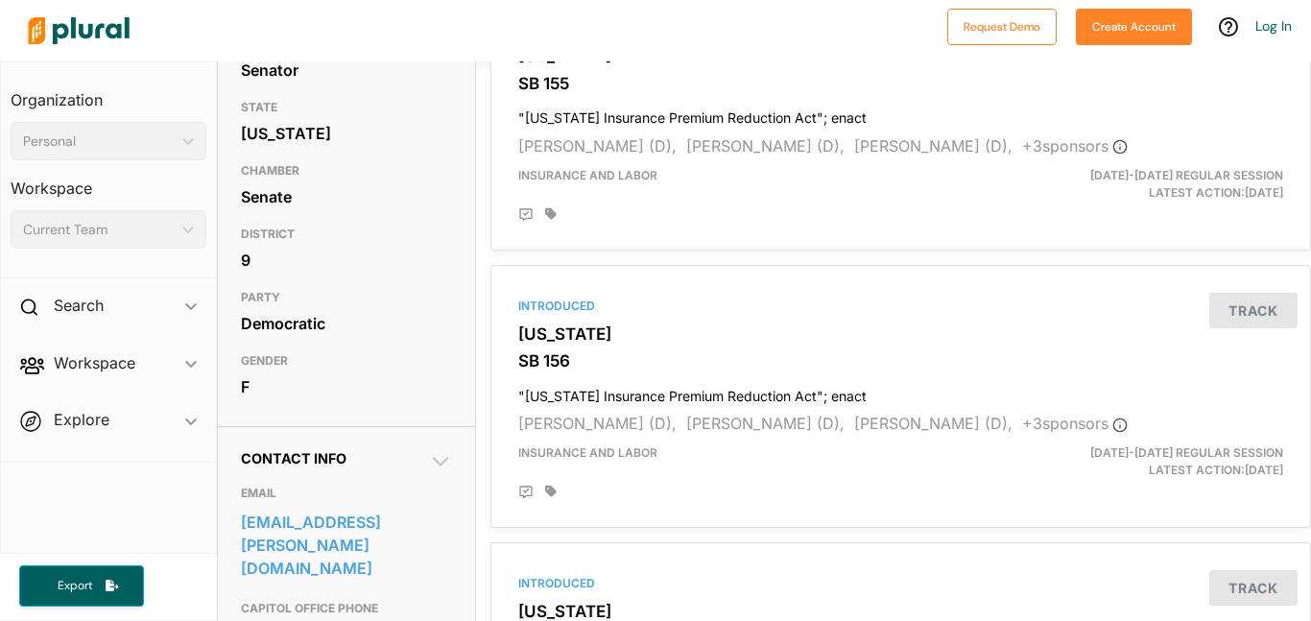
scroll to position [243, 0]
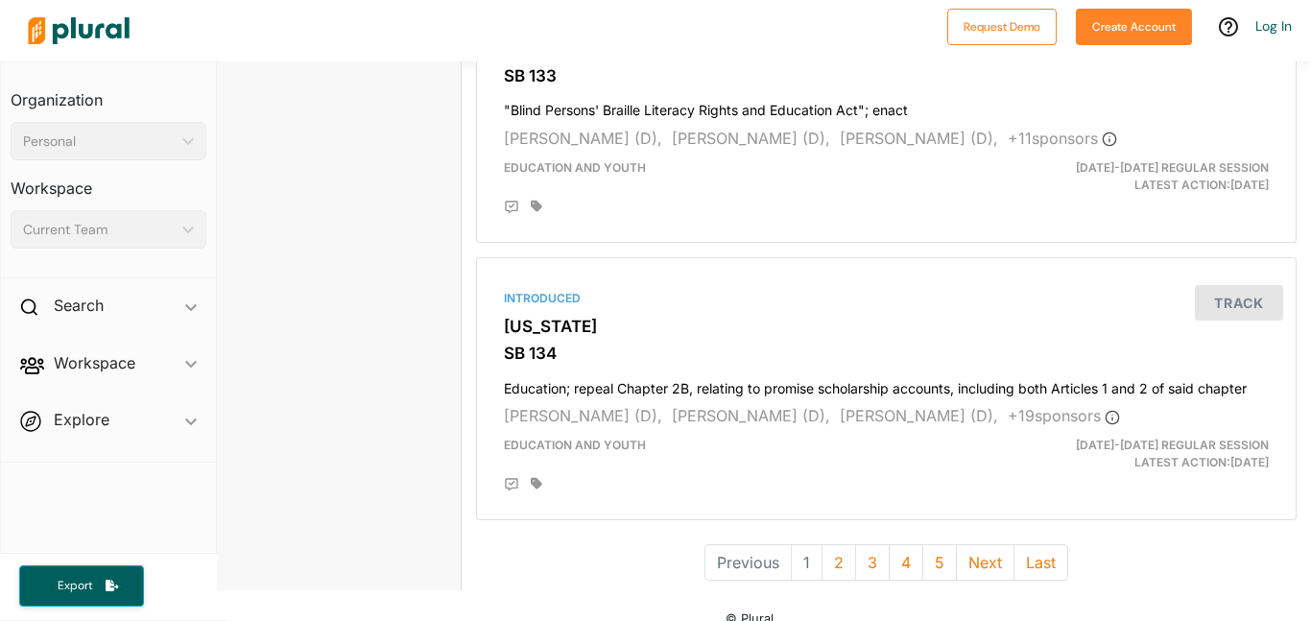
scroll to position [5379, 13]
